Goal: Task Accomplishment & Management: Manage account settings

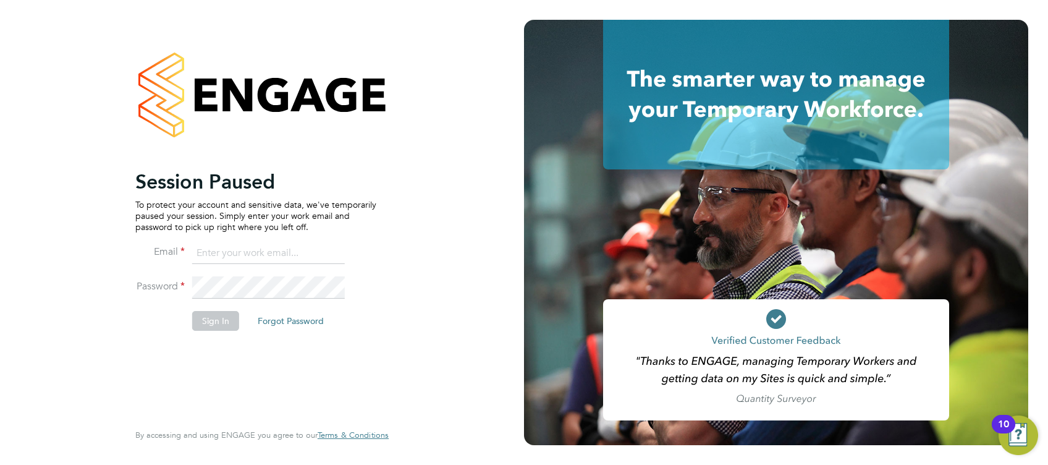
type input "ethan.yapp@cpplc.com"
click at [212, 321] on button "Sign In" at bounding box center [215, 321] width 47 height 20
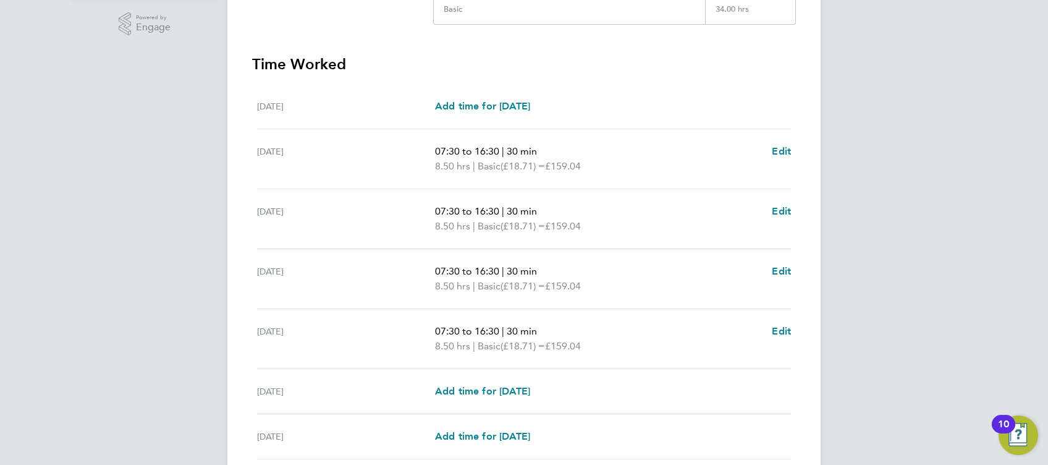
scroll to position [411, 0]
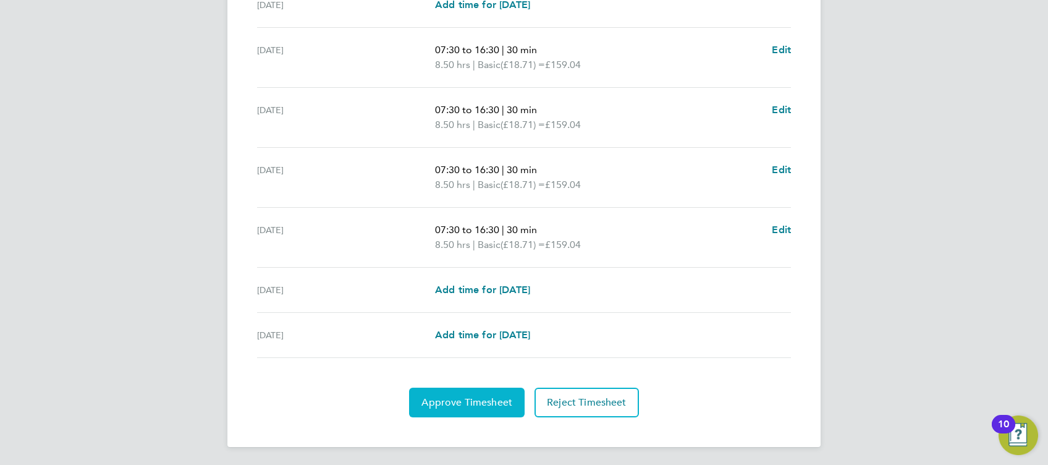
click at [453, 405] on span "Approve Timesheet" at bounding box center [466, 402] width 91 height 12
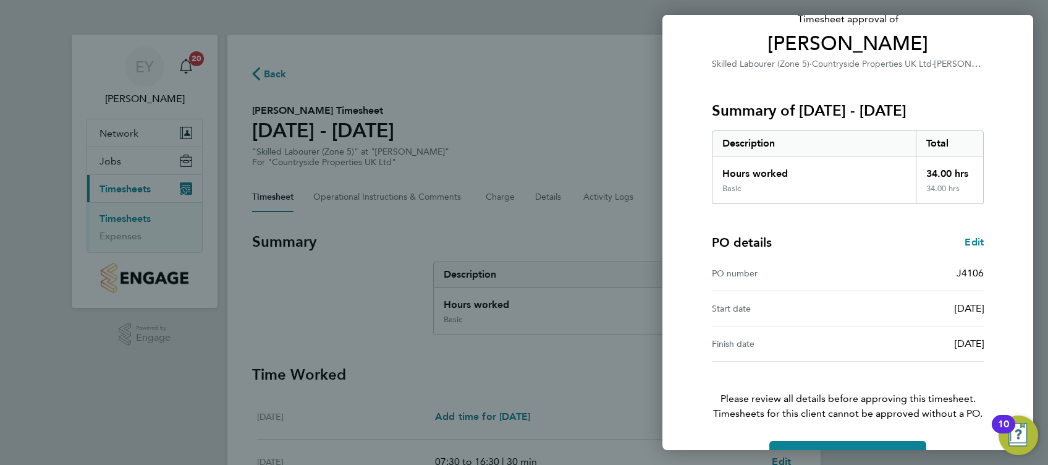
scroll to position [127, 0]
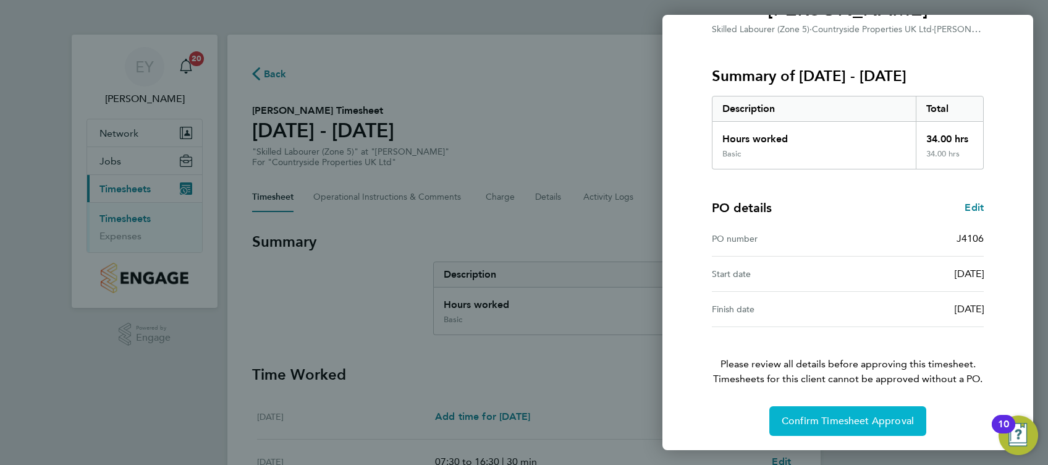
click at [854, 418] on span "Confirm Timesheet Approval" at bounding box center [847, 420] width 132 height 12
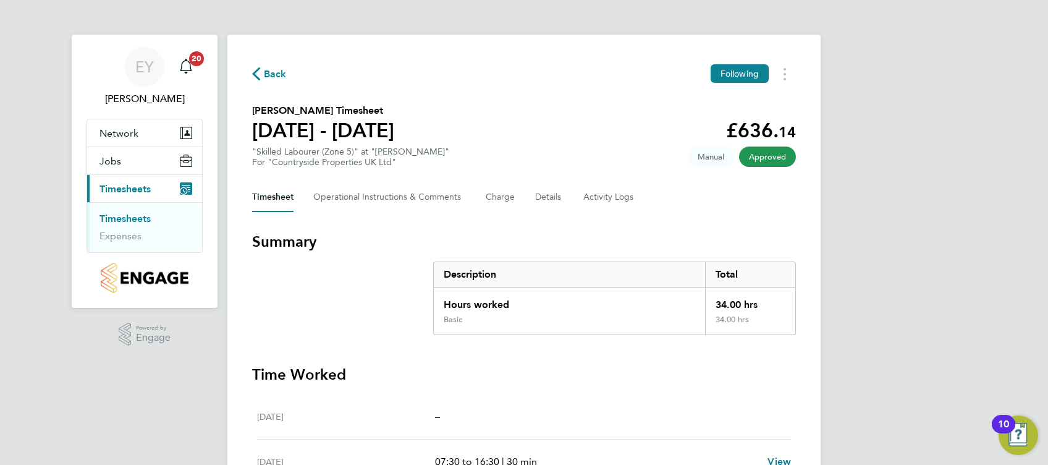
click at [138, 217] on link "Timesheets" at bounding box center [124, 218] width 51 height 12
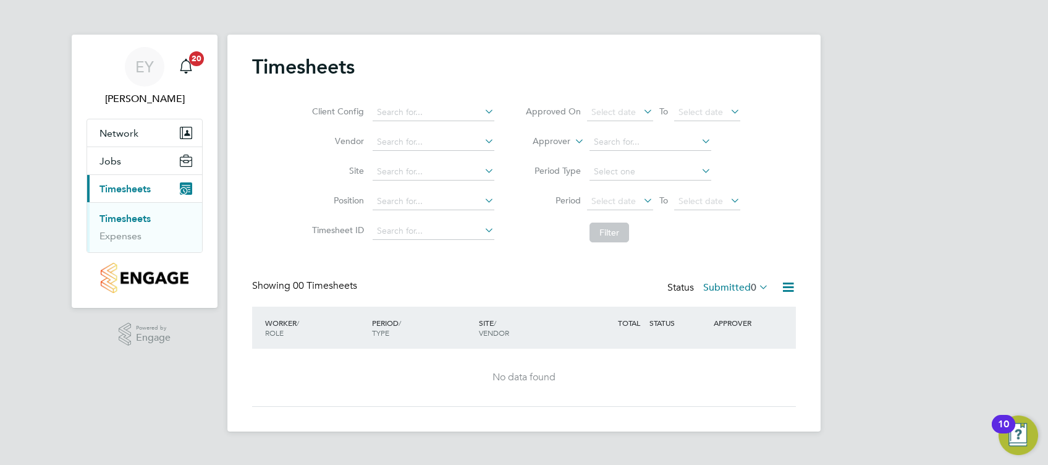
click at [127, 212] on link "Timesheets" at bounding box center [124, 218] width 51 height 12
